Goal: Navigation & Orientation: Understand site structure

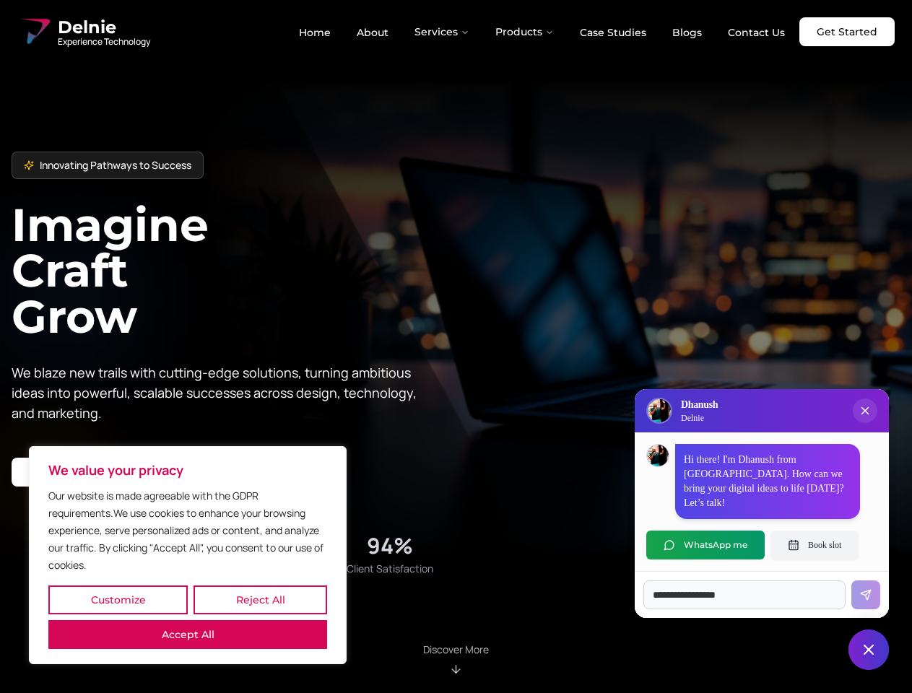
click at [118, 600] on button "Customize" at bounding box center [117, 600] width 139 height 29
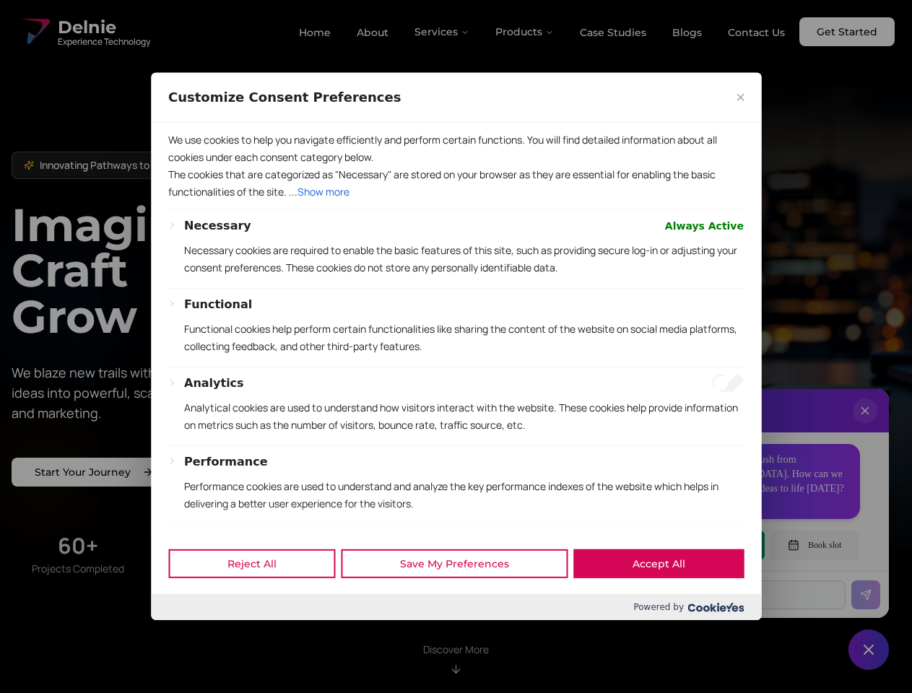
click at [260, 600] on div at bounding box center [456, 346] width 912 height 693
click at [188, 166] on p "We use cookies to help you navigate efficiently and perform certain functions. …" at bounding box center [456, 148] width 576 height 35
click at [456, 201] on p "The cookies that are categorized as "Necessary" are stored on your browser as t…" at bounding box center [456, 183] width 576 height 35
click at [443, 32] on div at bounding box center [456, 346] width 912 height 693
click at [525, 32] on div at bounding box center [456, 346] width 912 height 693
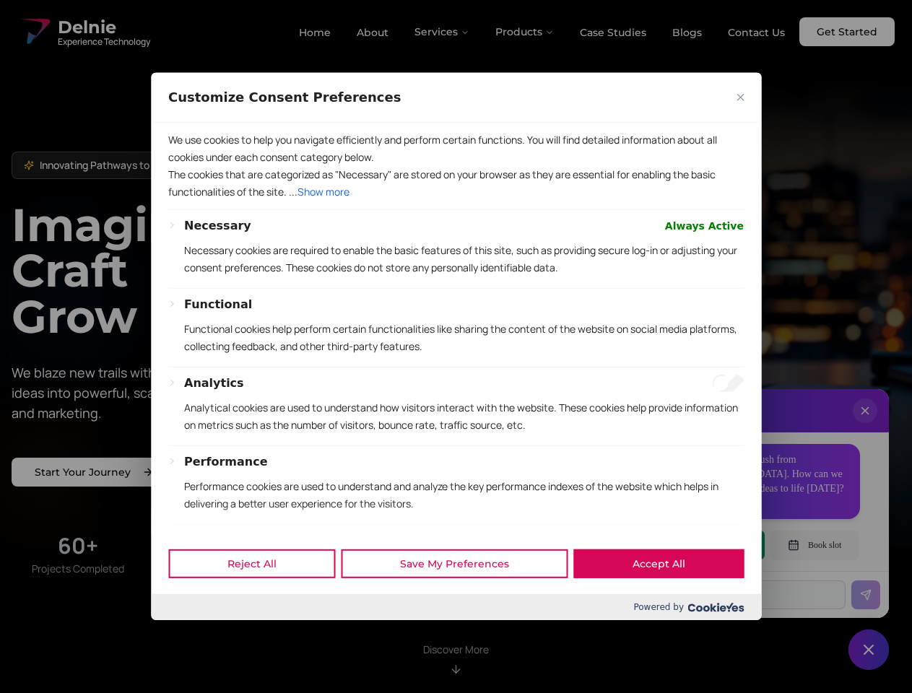
click at [865, 425] on div at bounding box center [456, 346] width 912 height 693
click at [706, 545] on div "Reject All Save My Preferences Accept All" at bounding box center [456, 563] width 610 height 61
click at [815, 545] on div at bounding box center [456, 346] width 912 height 693
click at [869, 650] on div at bounding box center [456, 346] width 912 height 693
